Goal: Find specific page/section

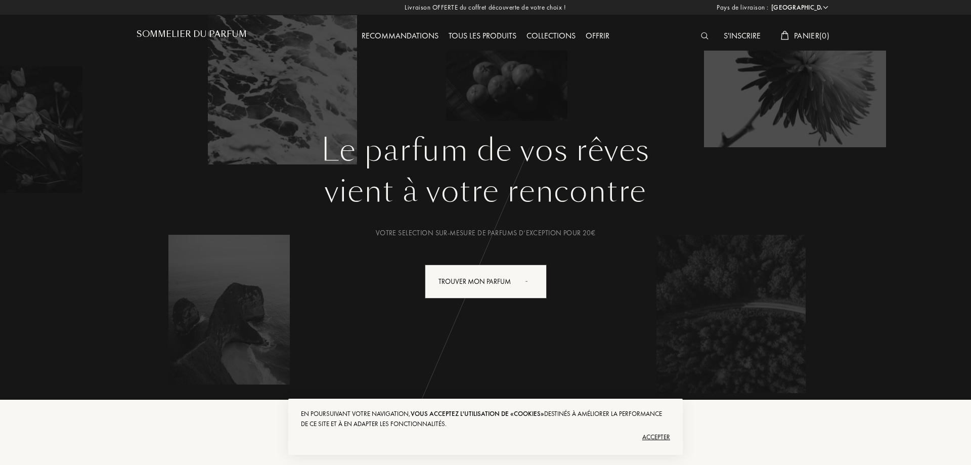
select select "FR"
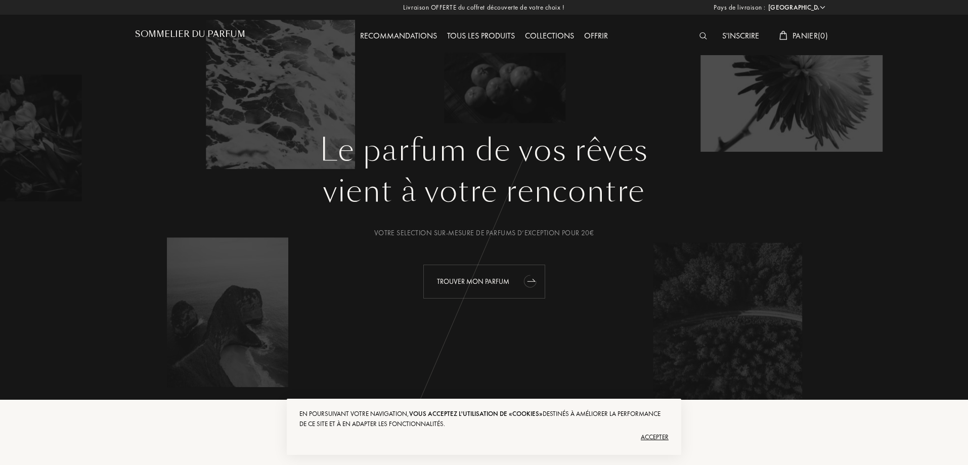
click at [475, 294] on div "Trouver mon parfum" at bounding box center [484, 281] width 122 height 34
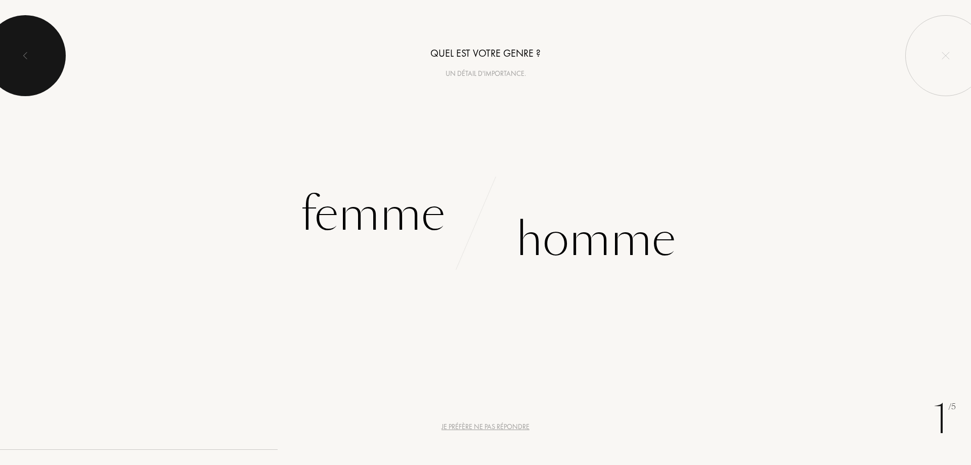
click at [41, 64] on div at bounding box center [25, 55] width 81 height 81
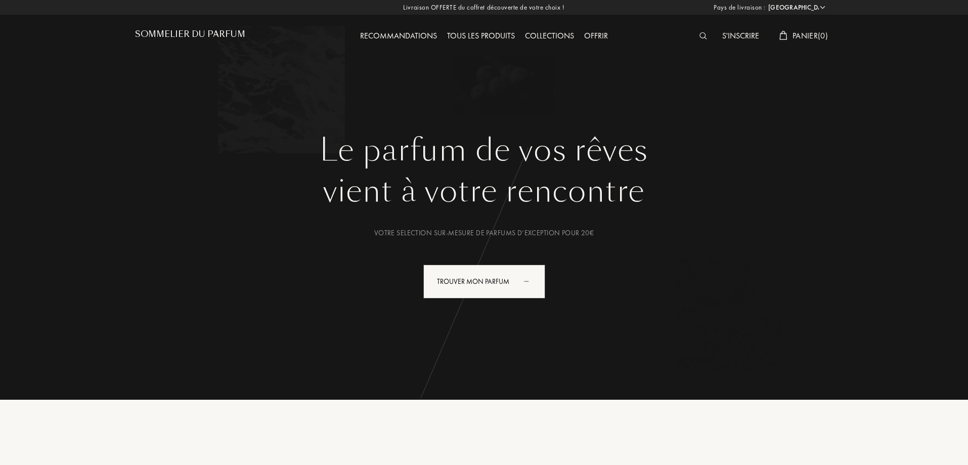
select select "FR"
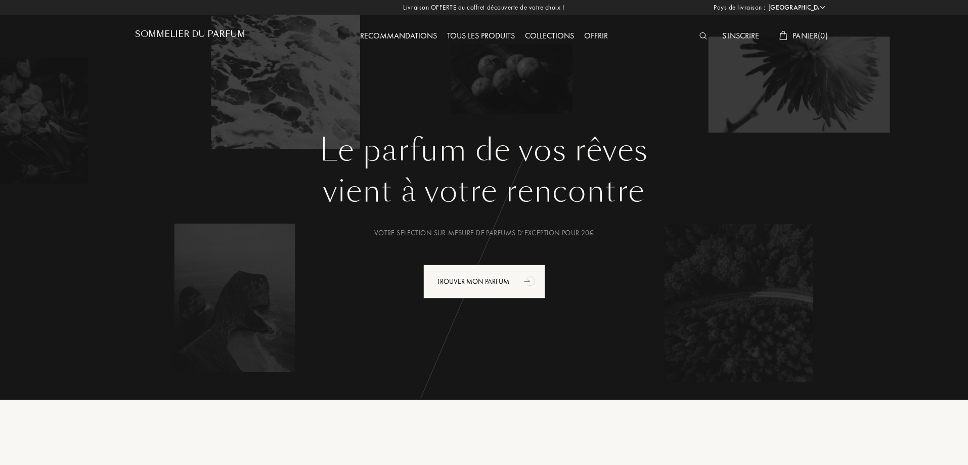
click at [702, 35] on img at bounding box center [703, 35] width 8 height 7
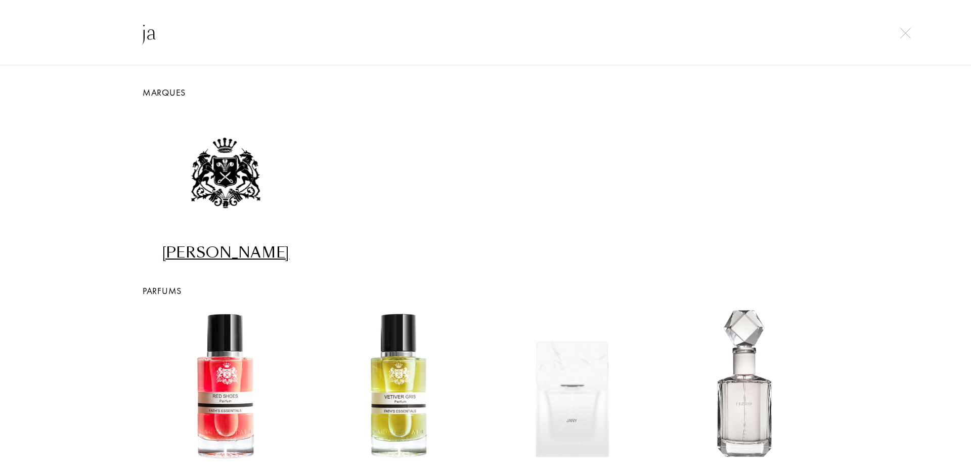
type input "j"
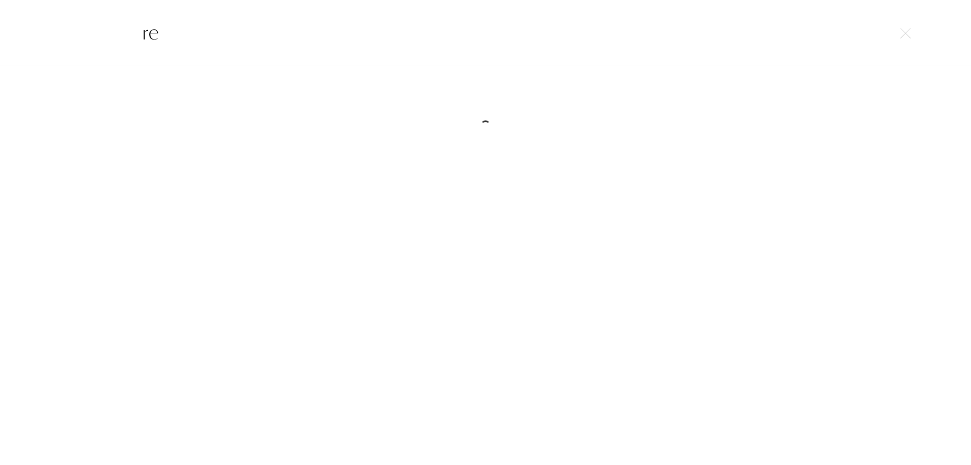
type input "r"
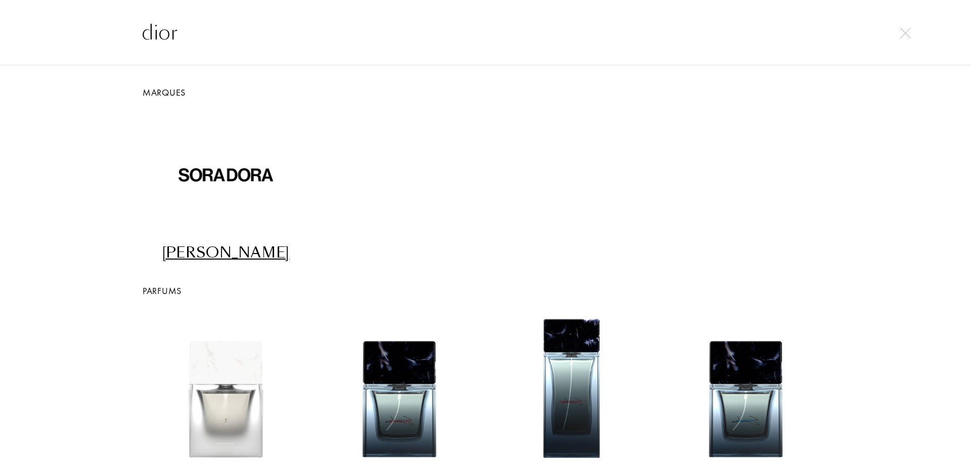
click at [391, 47] on input "dior" at bounding box center [485, 32] width 728 height 30
click at [347, 28] on input "dior" at bounding box center [485, 32] width 728 height 30
type input "dior"
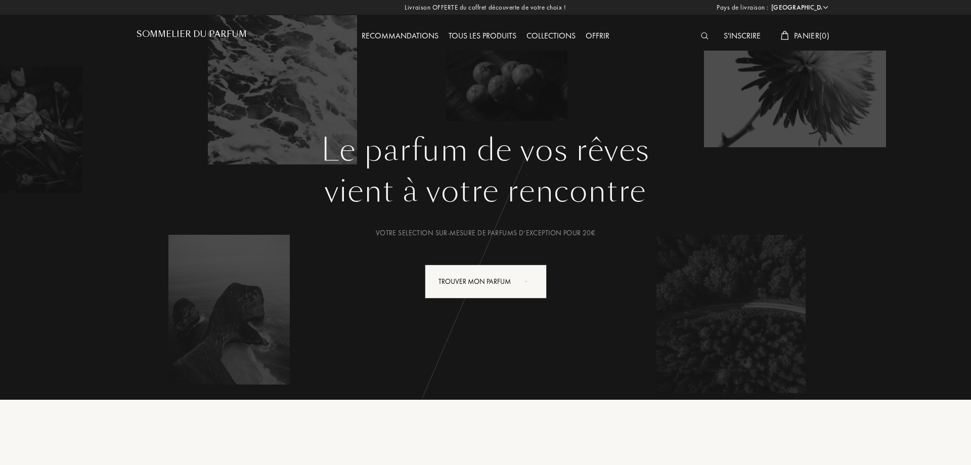
select select "FR"
